Goal: Task Accomplishment & Management: Complete application form

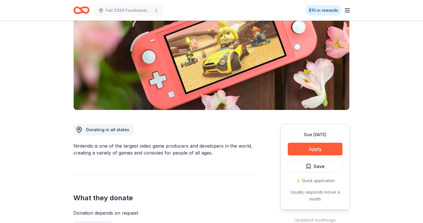
scroll to position [72, 0]
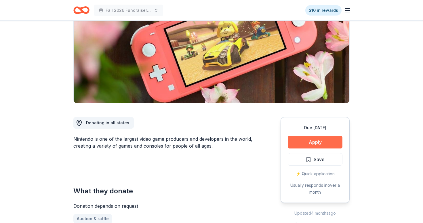
click at [320, 143] on button "Apply" at bounding box center [315, 142] width 55 height 13
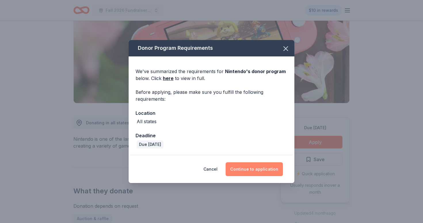
click at [258, 166] on button "Continue to application" at bounding box center [253, 169] width 57 height 14
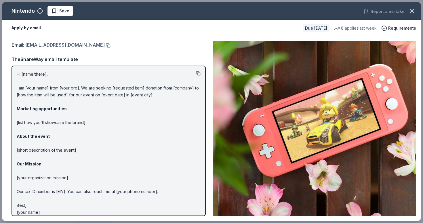
drag, startPoint x: 136, startPoint y: 47, endPoint x: 65, endPoint y: 44, distance: 71.4
click at [65, 44] on div "Email : charitablecontributionrequest@noa.nintendo.com" at bounding box center [109, 44] width 194 height 7
click at [65, 44] on link "charitablecontributionrequest@noa.nintendo.com" at bounding box center [64, 44] width 79 height 7
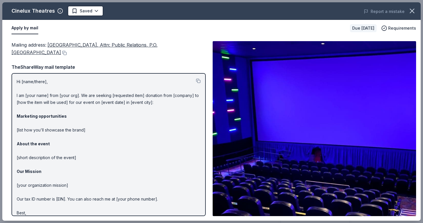
scroll to position [156, 0]
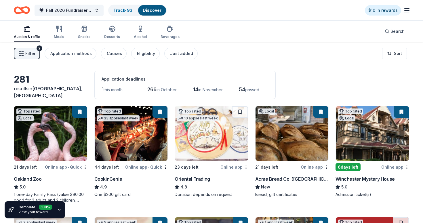
scroll to position [5606, 0]
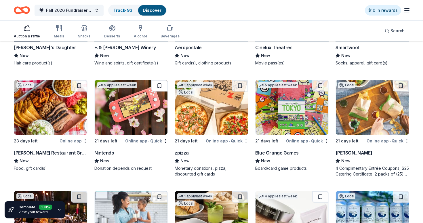
click at [162, 87] on button at bounding box center [159, 86] width 16 height 12
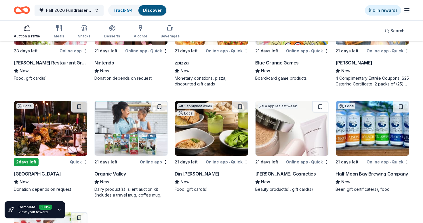
scroll to position [5697, 0]
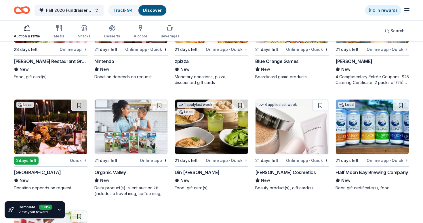
click at [68, 134] on img at bounding box center [50, 126] width 73 height 55
click at [228, 130] on img at bounding box center [211, 126] width 73 height 55
click at [279, 132] on img at bounding box center [291, 126] width 73 height 55
click at [362, 136] on img at bounding box center [372, 126] width 73 height 55
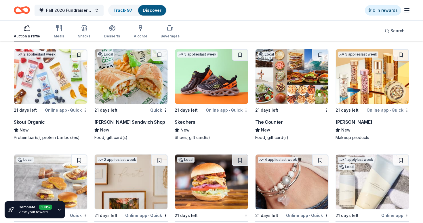
scroll to position [5859, 0]
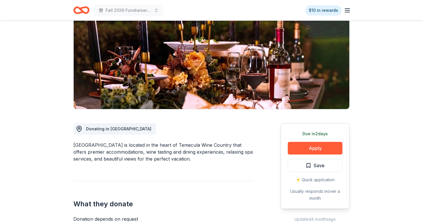
scroll to position [103, 0]
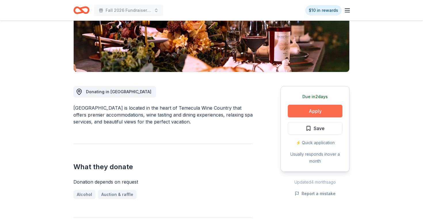
click at [327, 108] on button "Apply" at bounding box center [315, 111] width 55 height 13
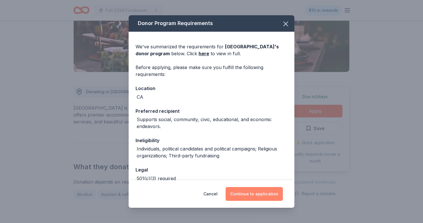
click at [269, 192] on button "Continue to application" at bounding box center [253, 194] width 57 height 14
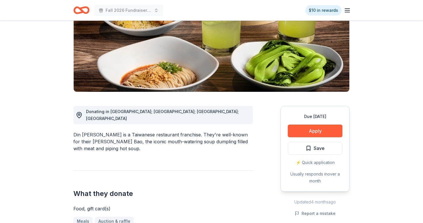
scroll to position [91, 0]
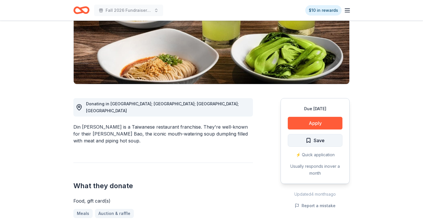
click at [327, 139] on button "Save" at bounding box center [315, 140] width 55 height 13
click at [326, 123] on button "Apply" at bounding box center [315, 123] width 55 height 13
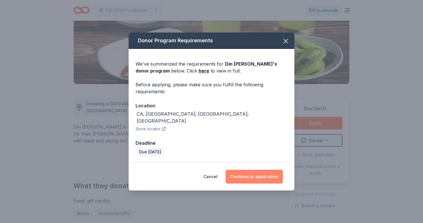
click at [260, 172] on button "Continue to application" at bounding box center [253, 177] width 57 height 14
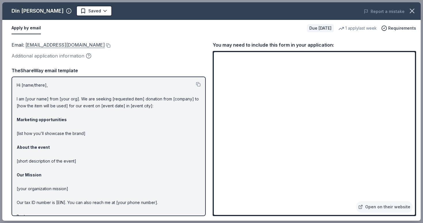
click at [98, 47] on link "guestservices@dintaifungusa.com" at bounding box center [64, 44] width 79 height 7
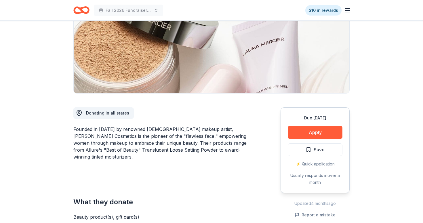
scroll to position [83, 0]
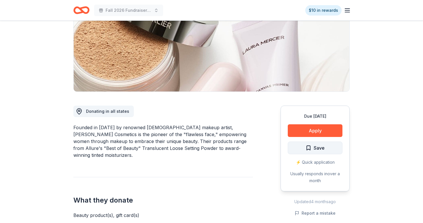
click at [311, 147] on span "Save" at bounding box center [314, 147] width 19 height 7
click at [313, 137] on div "Due [DATE] Apply Save ⚡️ Quick application Usually responds in over a month" at bounding box center [314, 149] width 69 height 86
click at [314, 133] on button "Apply" at bounding box center [315, 130] width 55 height 13
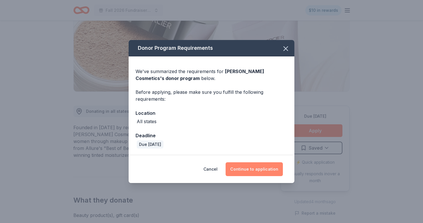
click at [265, 169] on button "Continue to application" at bounding box center [253, 169] width 57 height 14
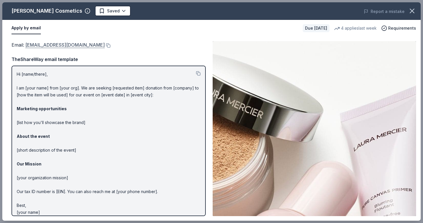
click at [84, 44] on link "contact_us@lauramercier.com" at bounding box center [64, 44] width 79 height 7
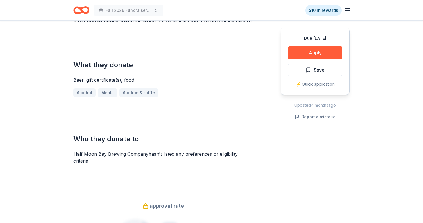
scroll to position [198, 0]
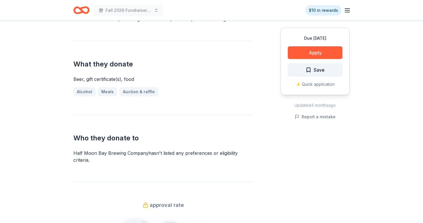
click at [322, 70] on span "Save" at bounding box center [318, 69] width 11 height 7
click at [322, 54] on button "Apply" at bounding box center [315, 52] width 55 height 13
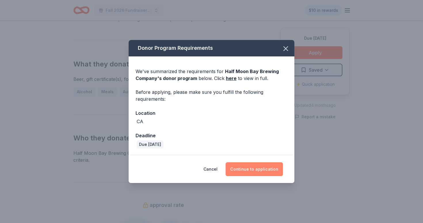
click at [266, 167] on button "Continue to application" at bounding box center [253, 169] width 57 height 14
